Goal: Task Accomplishment & Management: Complete application form

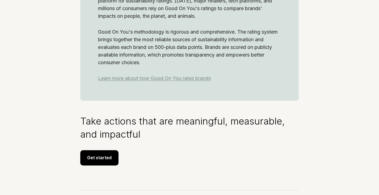
scroll to position [751, 0]
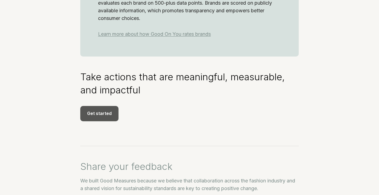
click at [101, 121] on div "Get started" at bounding box center [99, 113] width 38 height 15
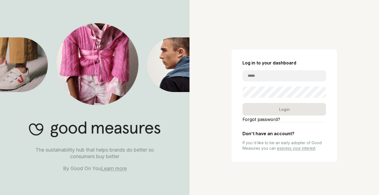
click at [299, 150] on link "express your interest" at bounding box center [296, 148] width 39 height 5
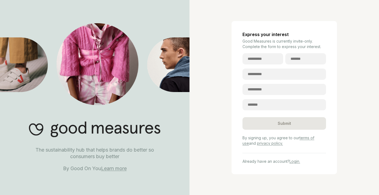
click at [333, 119] on div "Express your interest Good Measures is currently invite-only. Complete the form…" at bounding box center [285, 97] width 106 height 153
click at [314, 138] on link "terms of use" at bounding box center [279, 141] width 72 height 10
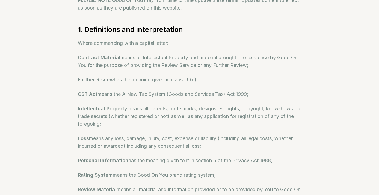
scroll to position [109, 0]
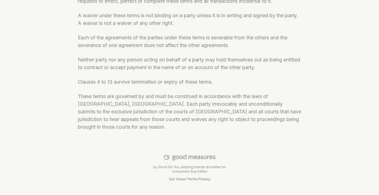
scroll to position [1452, 0]
